Goal: Task Accomplishment & Management: Manage account settings

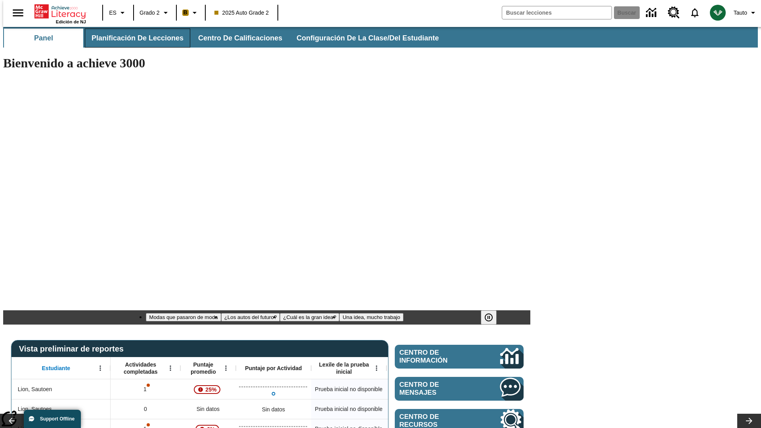
click at [133, 38] on span "Planificación de lecciones" at bounding box center [138, 38] width 92 height 9
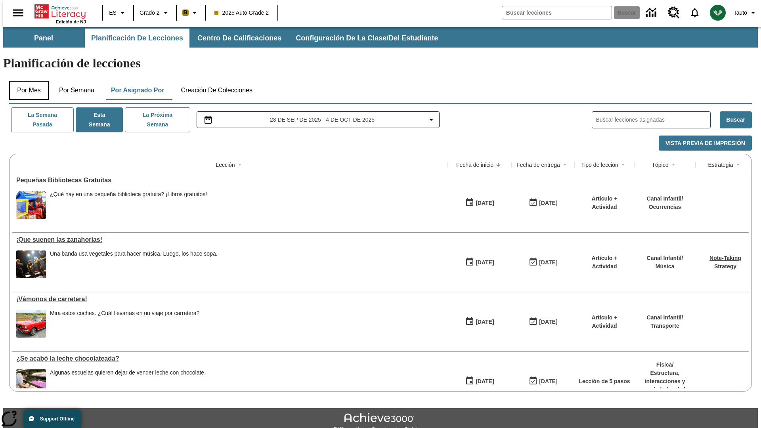
click at [26, 81] on button "Por mes" at bounding box center [29, 90] width 40 height 19
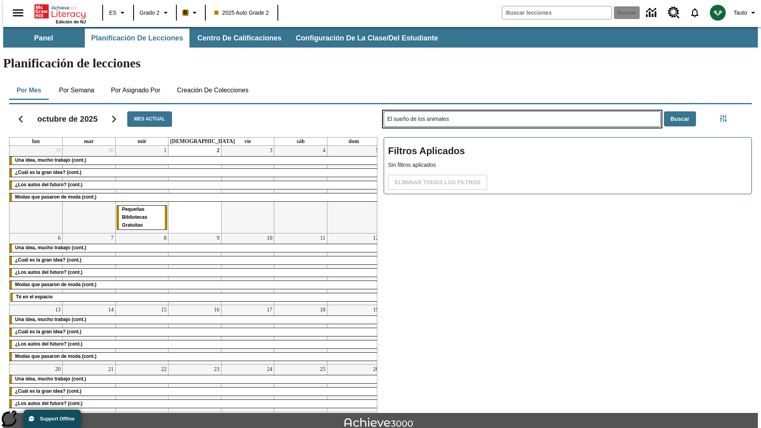
type input "El sueño de los animales"
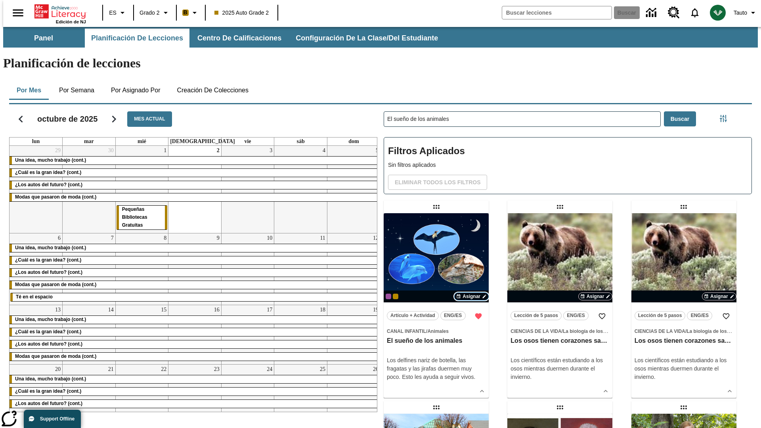
click at [471, 293] on span "Asignar" at bounding box center [471, 296] width 18 height 7
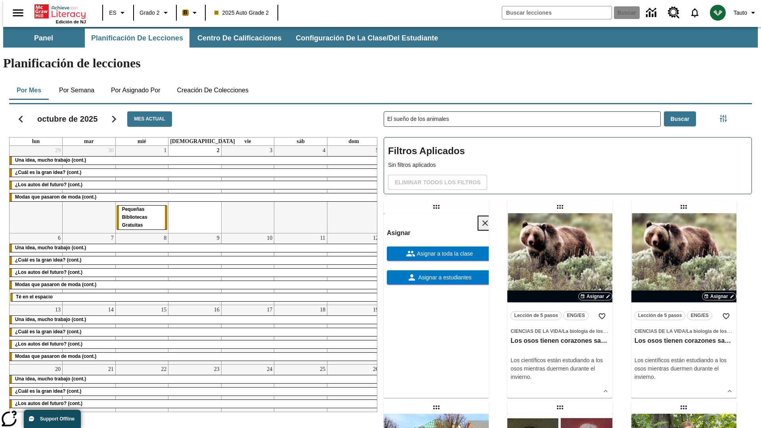
scroll to position [215, 0]
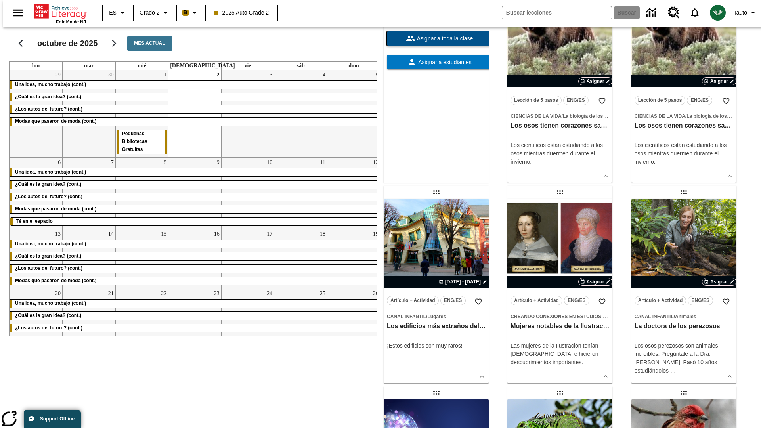
click at [436, 43] on span "Asignar a toda la clase" at bounding box center [444, 38] width 58 height 8
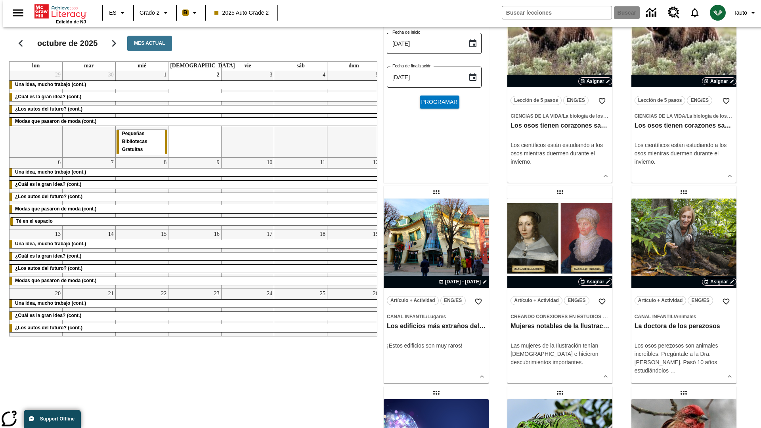
scroll to position [0, 0]
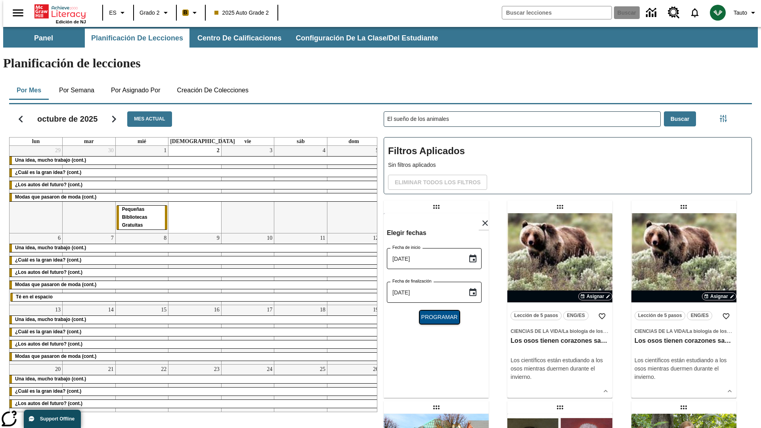
click at [436, 313] on span "Programar" at bounding box center [439, 317] width 36 height 8
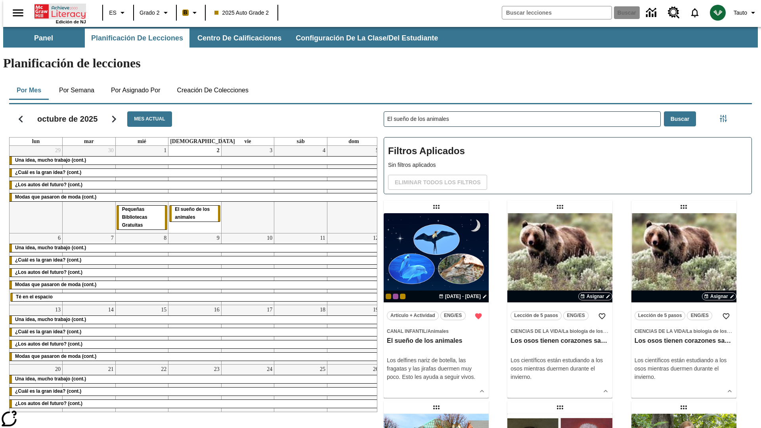
click at [57, 11] on icon "Portada" at bounding box center [60, 12] width 53 height 16
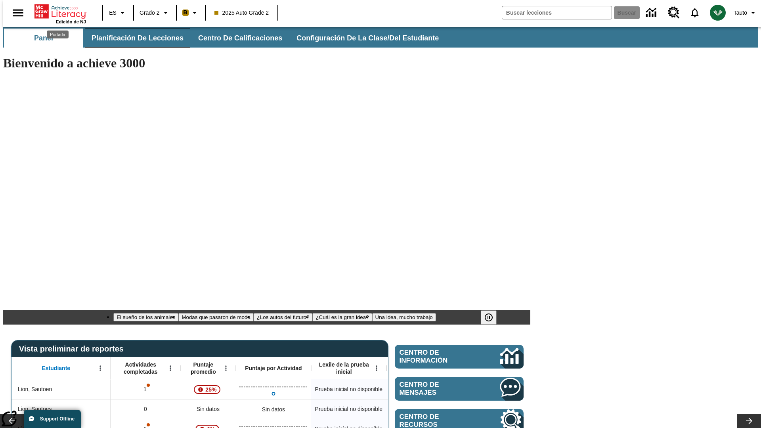
click at [133, 38] on span "Planificación de lecciones" at bounding box center [138, 38] width 92 height 9
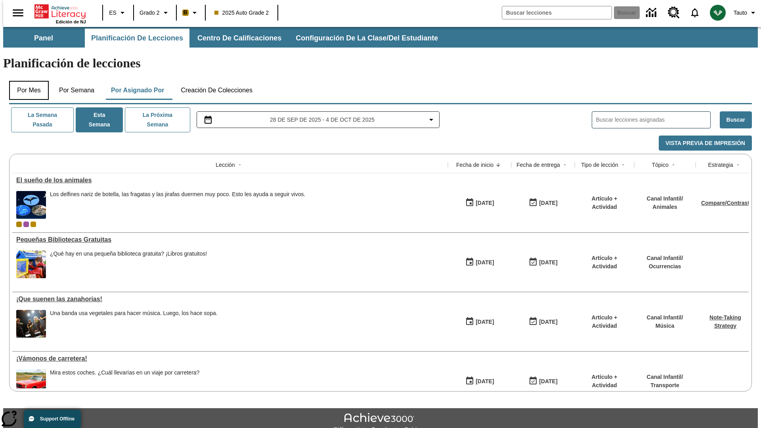
click at [26, 81] on button "Por mes" at bounding box center [29, 90] width 40 height 19
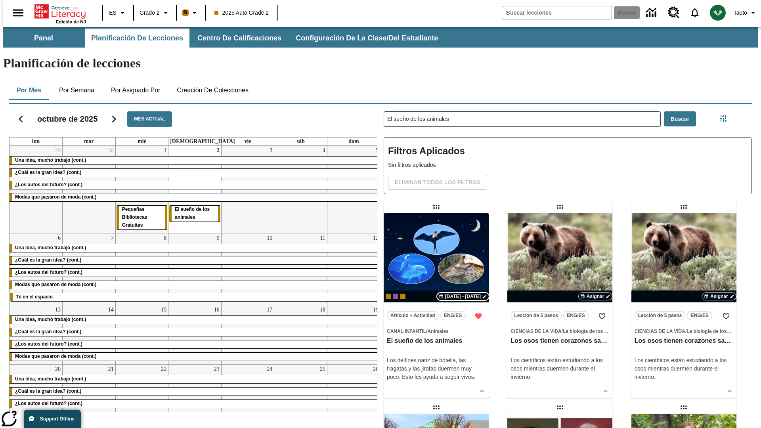
click at [465, 293] on span "[DATE] - [DATE]" at bounding box center [463, 296] width 36 height 7
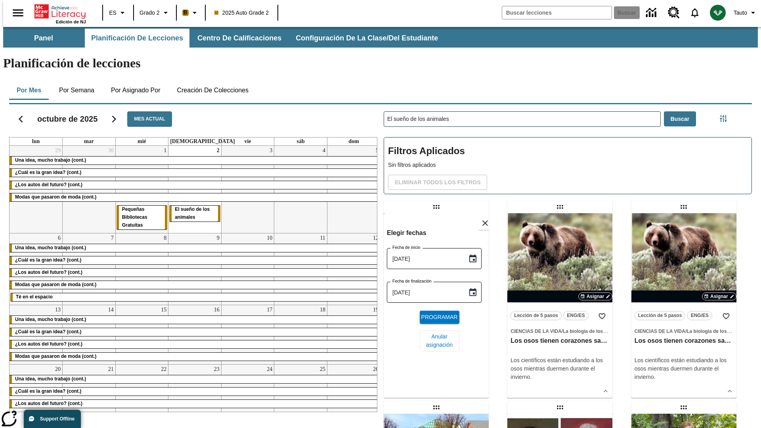
scroll to position [299, 0]
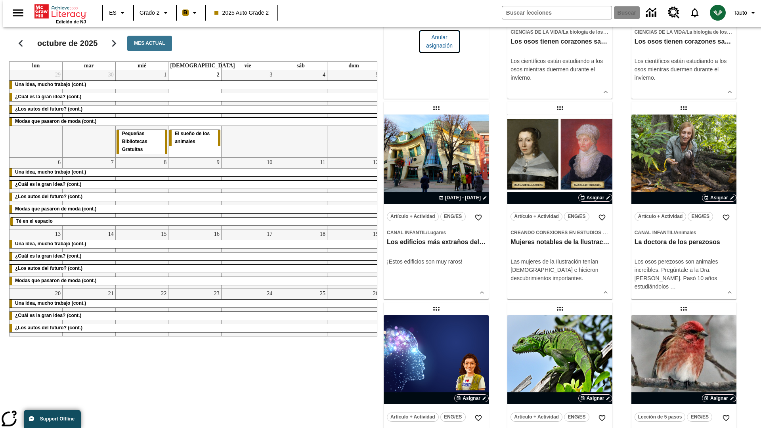
click at [436, 50] on span "Anular asignación" at bounding box center [439, 41] width 27 height 17
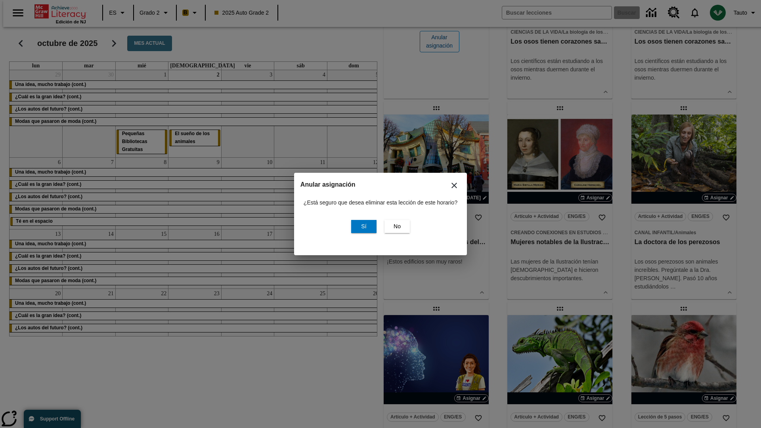
scroll to position [0, 0]
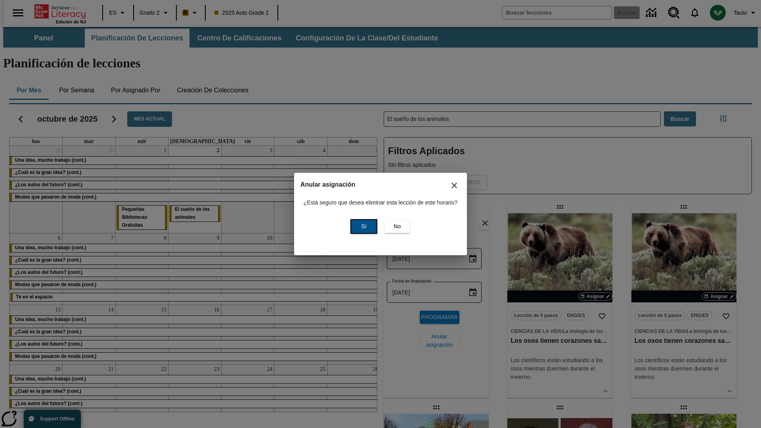
click at [363, 226] on span "Sí" at bounding box center [363, 226] width 5 height 8
